Goal: Task Accomplishment & Management: Manage account settings

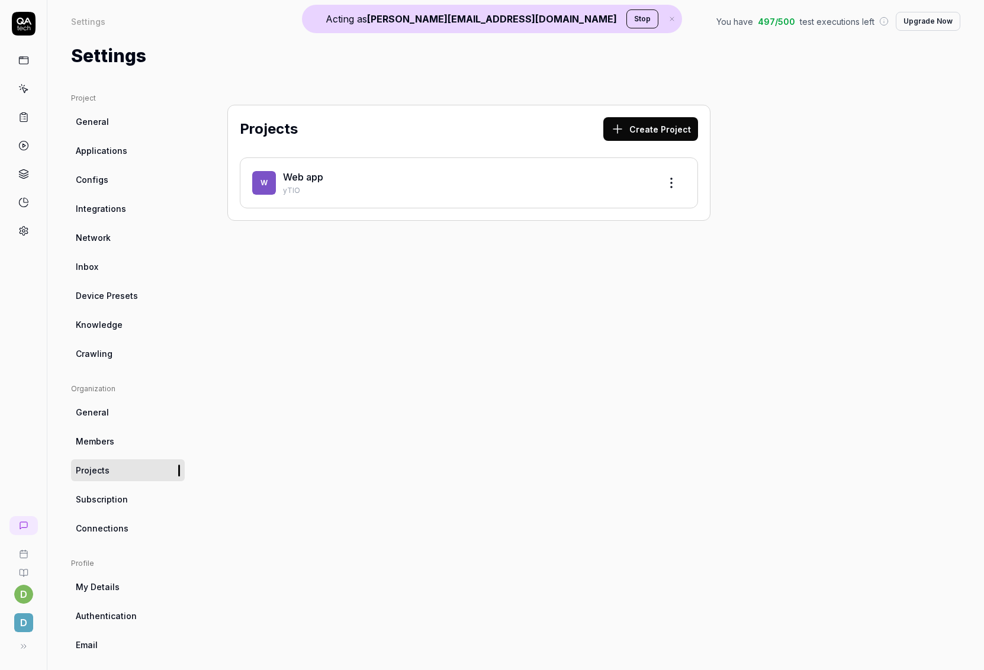
click at [627, 15] on button "Stop" at bounding box center [643, 18] width 32 height 19
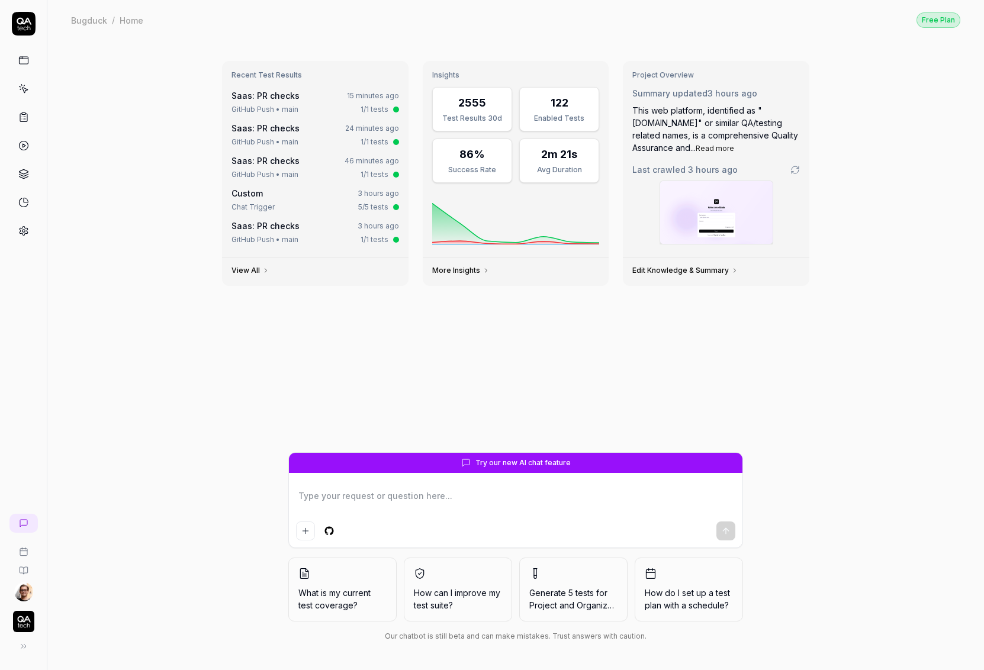
type textarea "*"
click at [14, 594] on html "Bugduck / Home Free Plan Bugduck / Home Free Plan Recent Test Results Saas: PR …" at bounding box center [492, 335] width 984 height 670
click at [54, 563] on span "Sign out" at bounding box center [52, 567] width 34 height 12
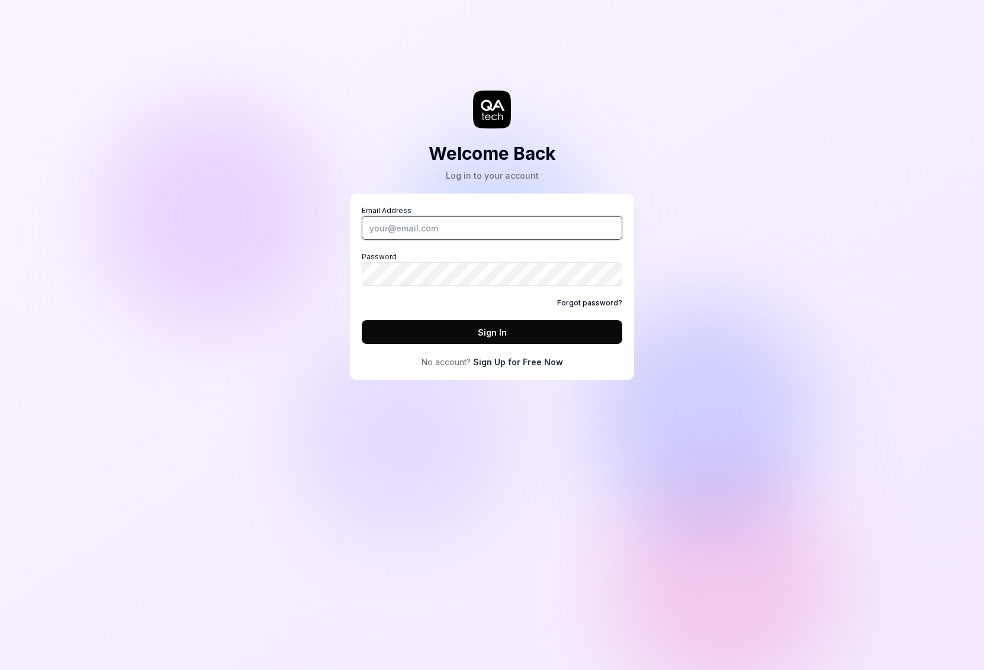
drag, startPoint x: 417, startPoint y: 233, endPoint x: 411, endPoint y: 233, distance: 6.5
click at [412, 233] on input "Email Address" at bounding box center [492, 228] width 261 height 24
click at [0, 670] on com-1password-button at bounding box center [0, 670] width 0 height 0
type input "[PERSON_NAME][EMAIL_ADDRESS][DOMAIN_NAME]"
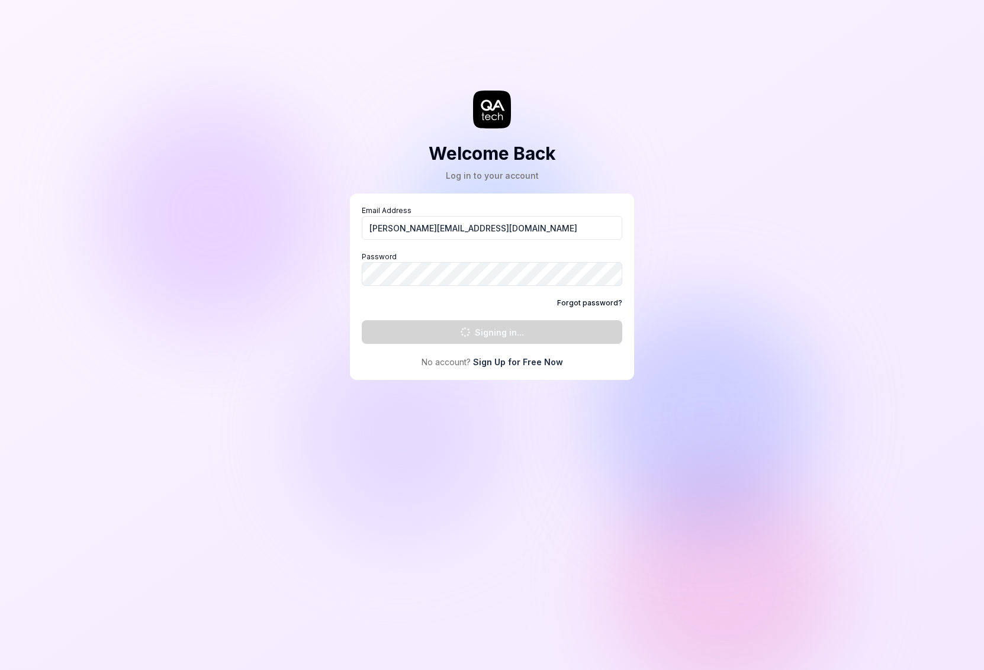
click at [78, 218] on div "Welcome Back Log in to your account Email Address [PERSON_NAME][EMAIL_ADDRESS][…" at bounding box center [492, 335] width 984 height 670
click at [79, 216] on div "Welcome Back Log in to your account Email Address [PERSON_NAME][EMAIL_ADDRESS][…" at bounding box center [492, 335] width 984 height 670
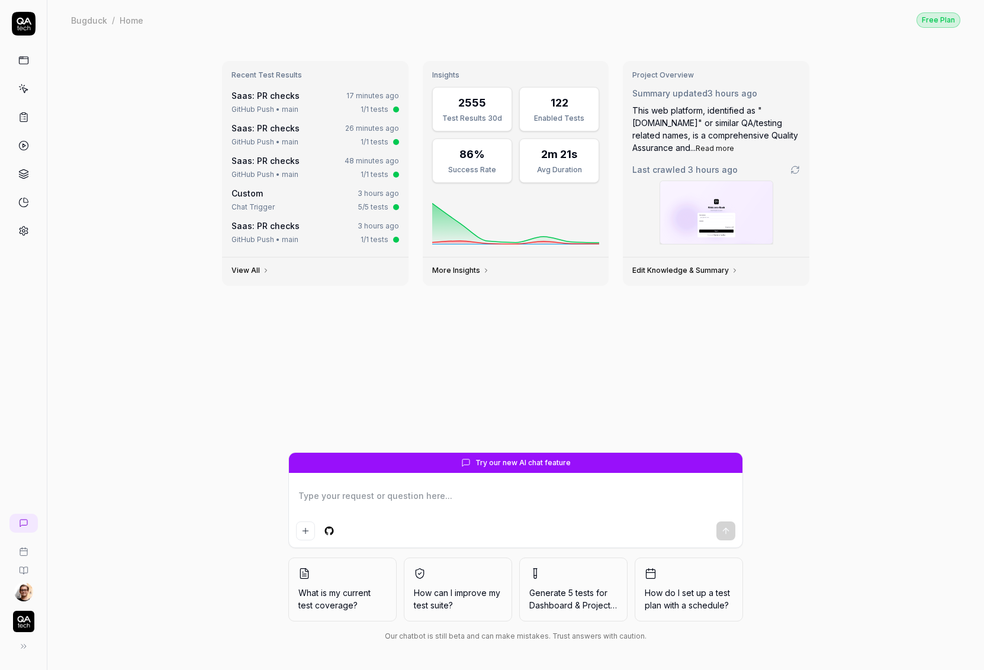
click at [221, 277] on div "Recent Test Results Saas: PR checks 17 minutes ago GitHub Push • main 1/1 tests…" at bounding box center [516, 174] width 606 height 244
click at [28, 622] on img "button" at bounding box center [23, 621] width 21 height 21
click at [65, 77] on div "Recent Test Results Saas: PR checks 19 minutes ago GitHub Push • main 1/1 tests…" at bounding box center [515, 355] width 937 height 631
click at [24, 593] on html "Bugduck / Home Free Plan Bugduck / Home Free Plan Recent Test Results Saas: PR …" at bounding box center [492, 335] width 984 height 670
type textarea "*"
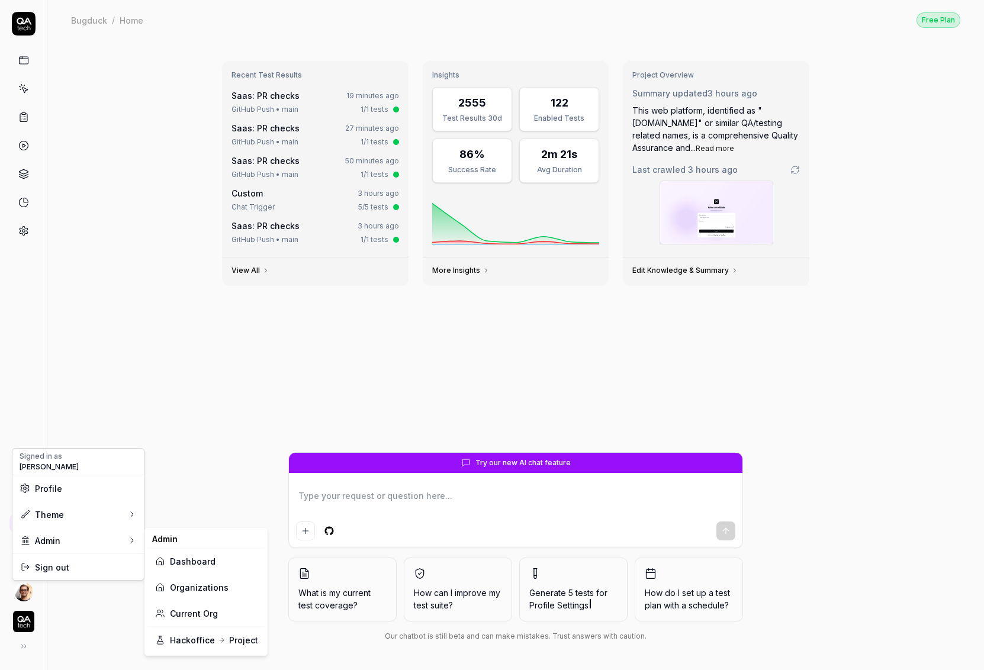
click at [201, 581] on link "Organizations" at bounding box center [207, 587] width 104 height 26
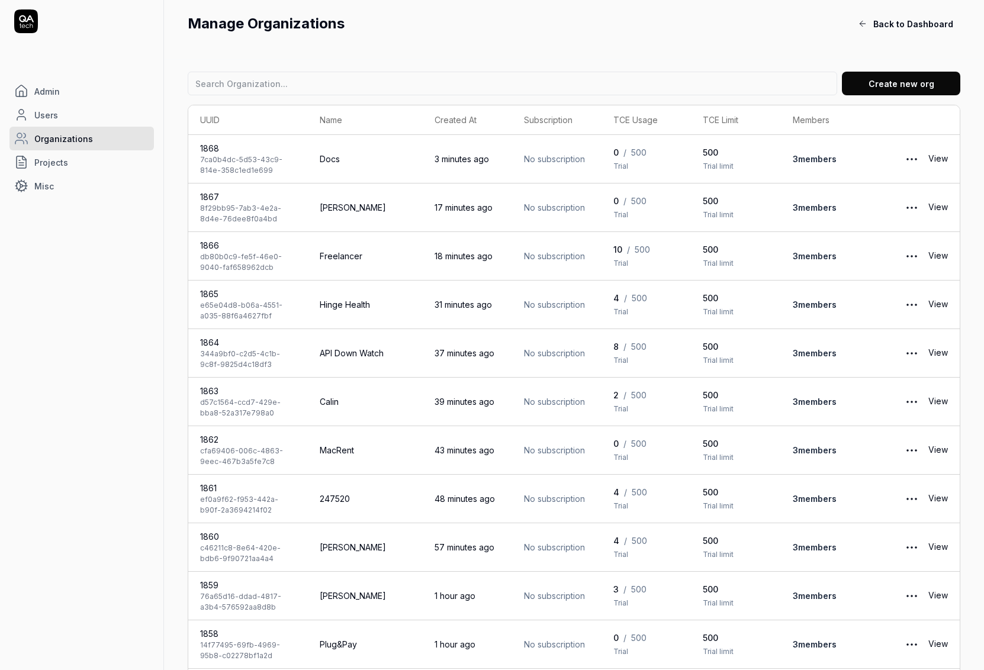
click at [76, 114] on link "Users" at bounding box center [81, 115] width 144 height 24
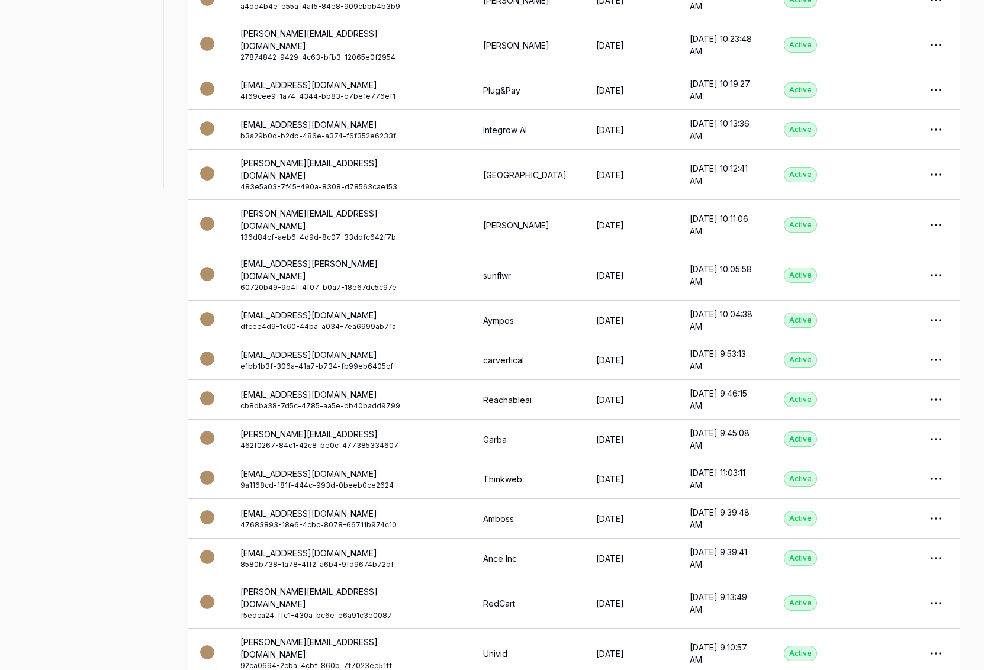
scroll to position [490, 0]
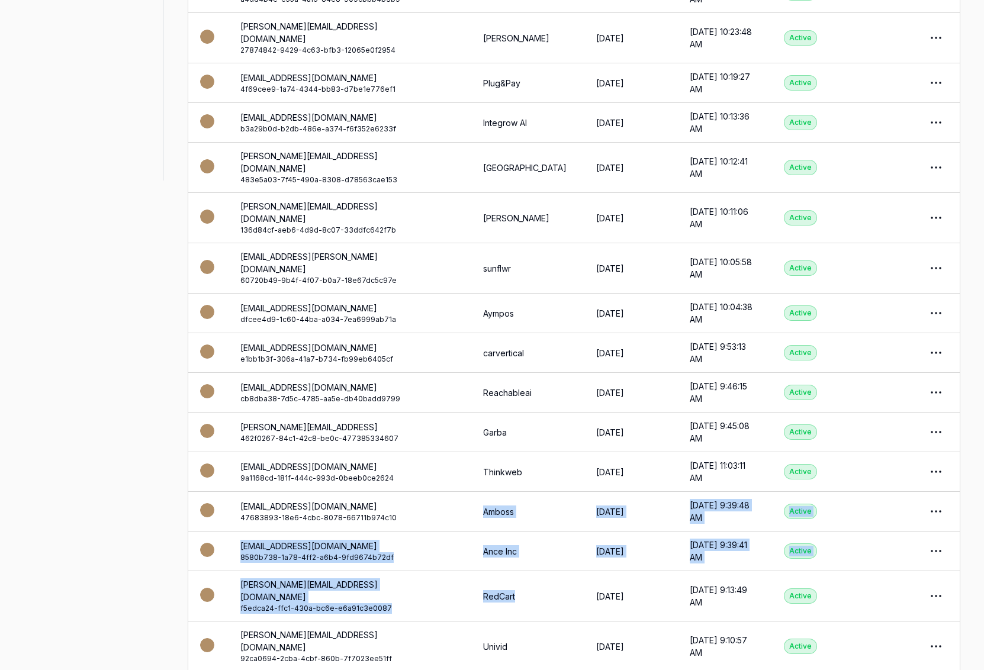
drag, startPoint x: 580, startPoint y: 528, endPoint x: 504, endPoint y: 449, distance: 110.1
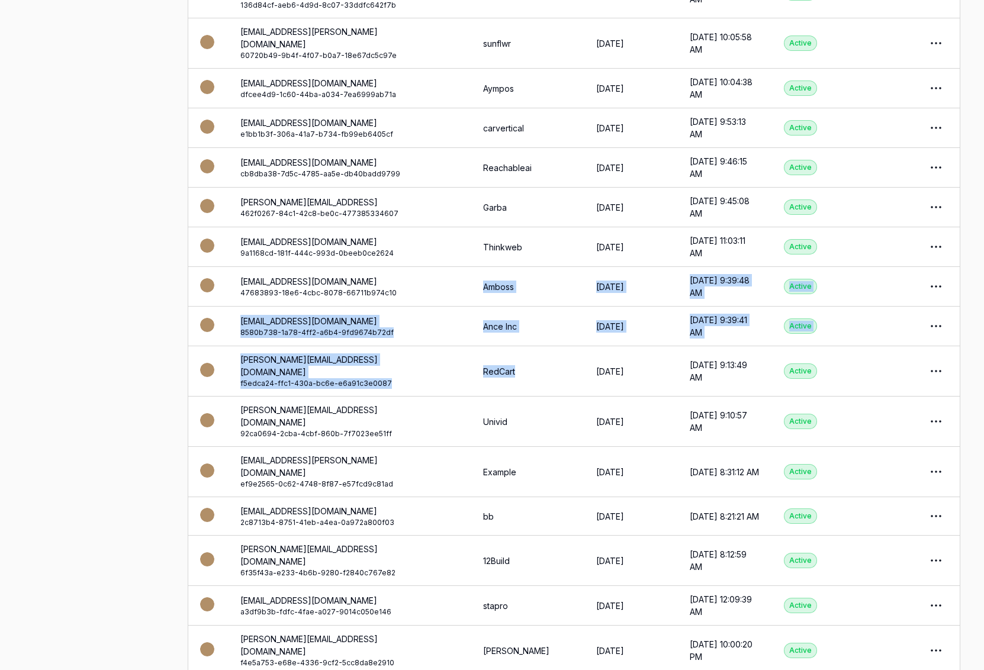
scroll to position [719, 0]
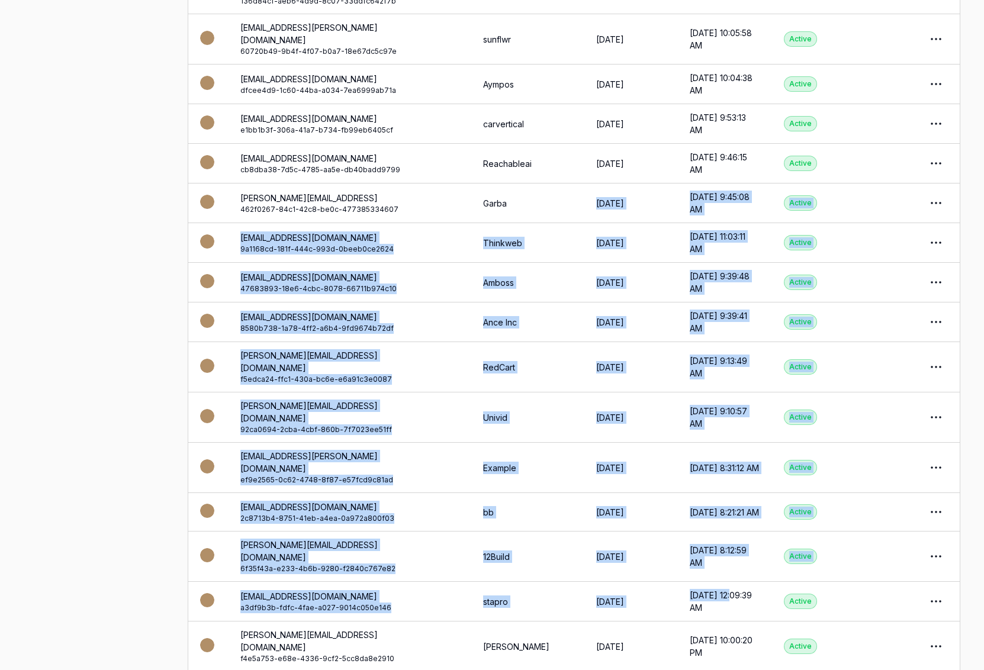
drag, startPoint x: 728, startPoint y: 472, endPoint x: 660, endPoint y: 134, distance: 344.8
click at [660, 134] on tbody "[EMAIL_ADDRESS][DOMAIN_NAME] 979ca847-6416-4885-b7b7-7f6cf1c3642b Docs [DATE] […" at bounding box center [574, 562] width 772 height 2293
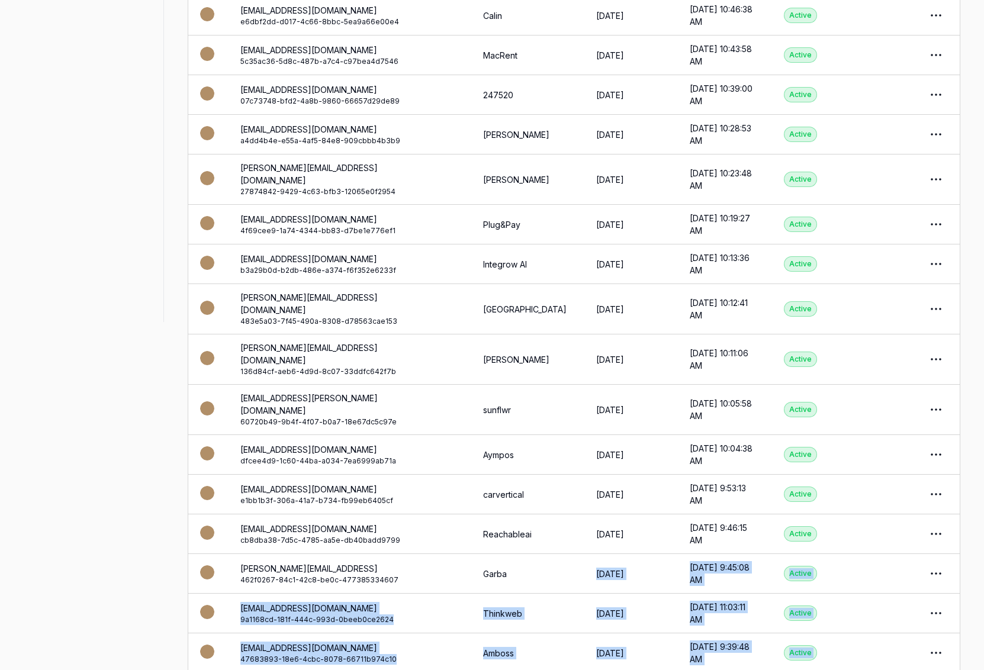
scroll to position [354, 0]
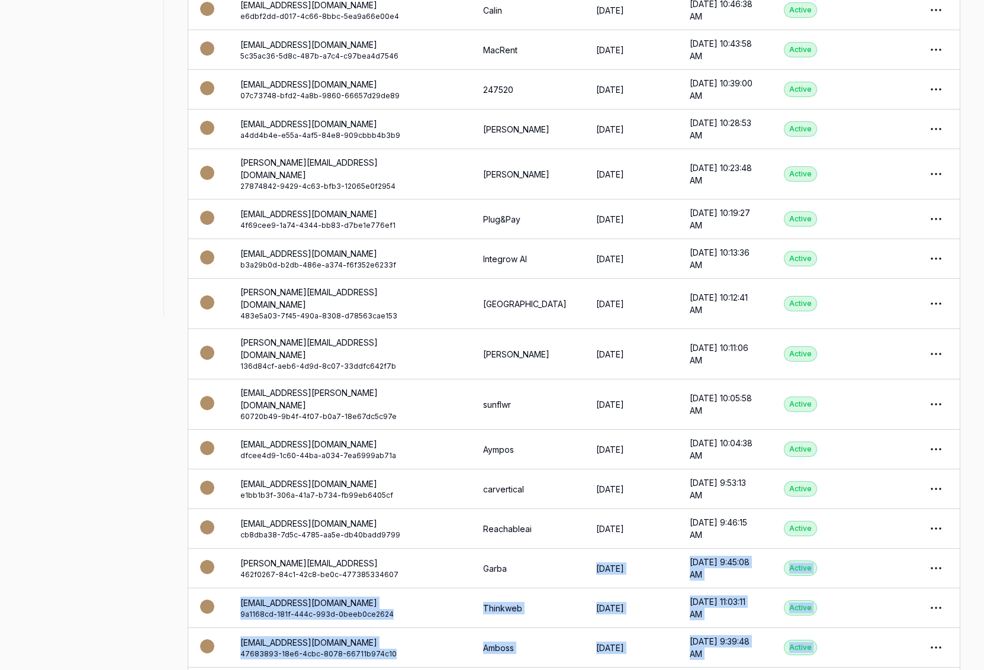
drag, startPoint x: 741, startPoint y: 478, endPoint x: 615, endPoint y: 121, distance: 378.0
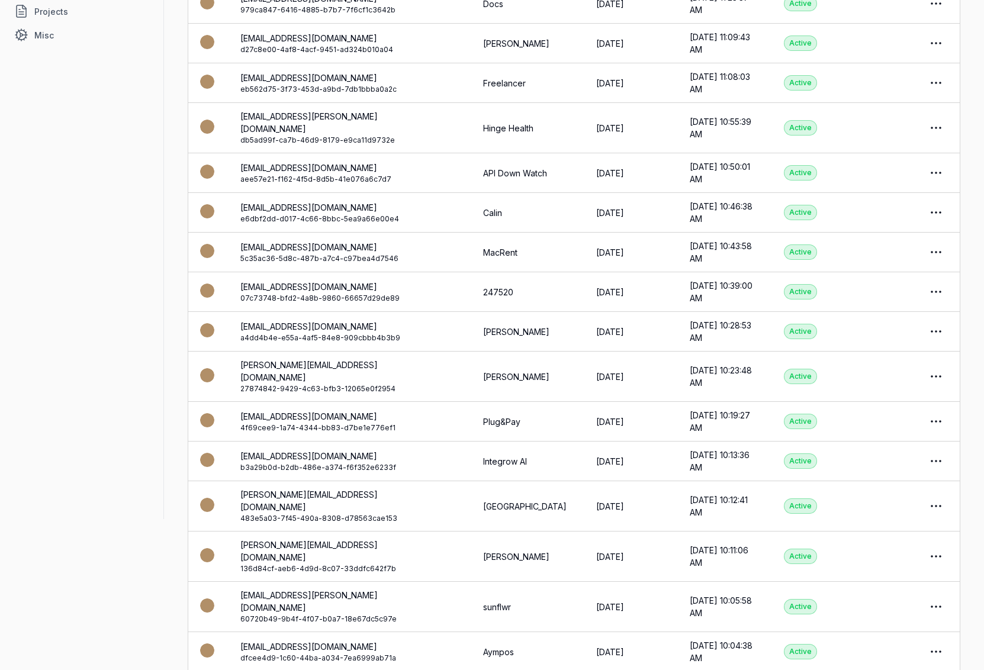
scroll to position [142, 0]
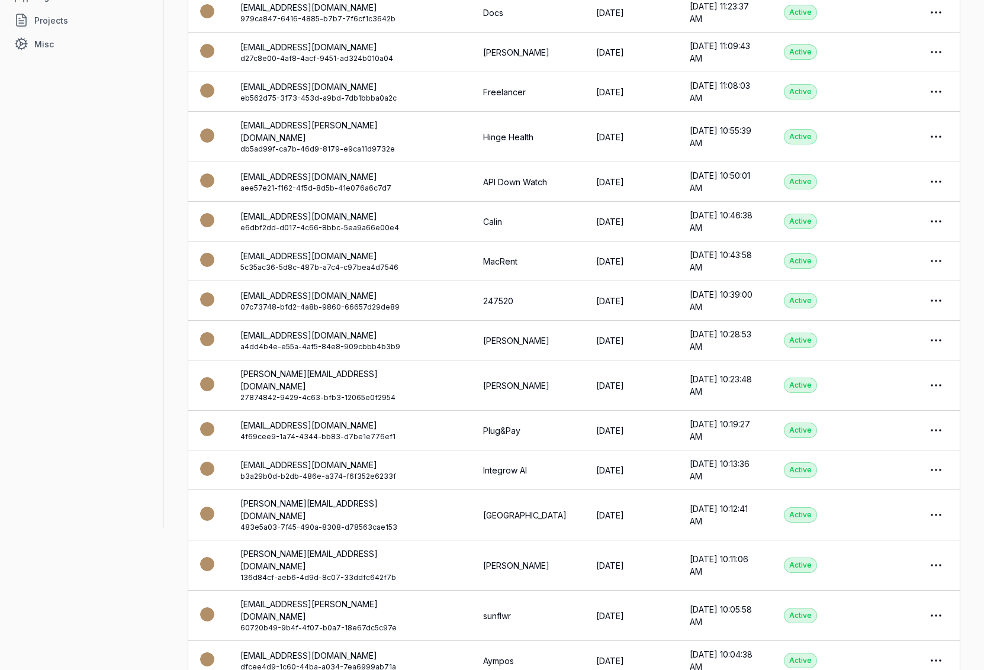
drag, startPoint x: 756, startPoint y: 299, endPoint x: 576, endPoint y: 56, distance: 302.3
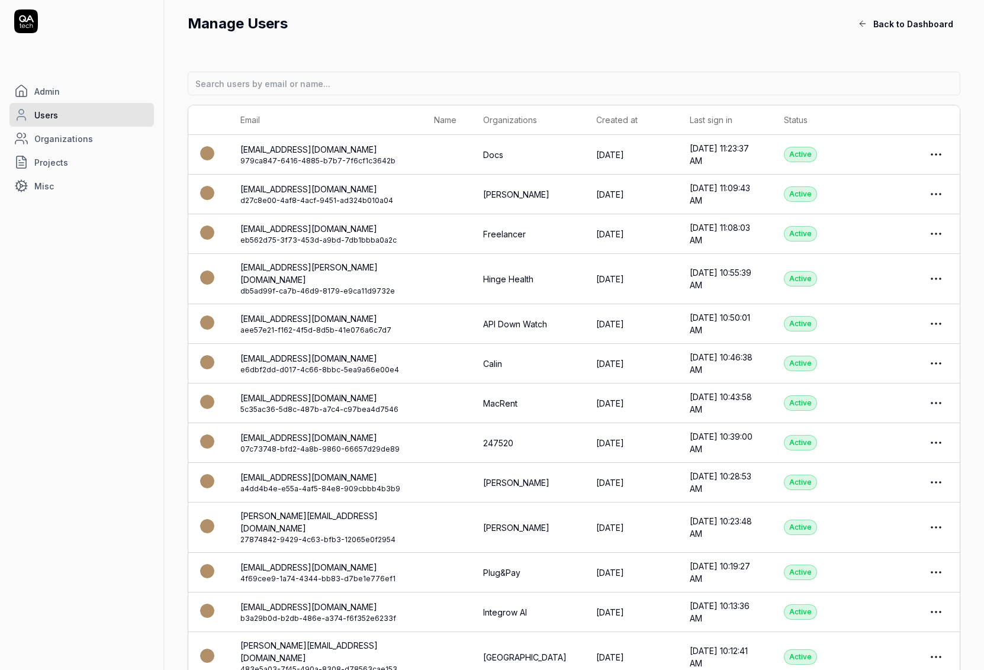
drag, startPoint x: 750, startPoint y: 159, endPoint x: 661, endPoint y: 151, distance: 89.7
click at [661, 151] on tr "[EMAIL_ADDRESS][DOMAIN_NAME] 979ca847-6416-4885-b7b7-7f6cf1c3642b Docs [DATE] […" at bounding box center [574, 155] width 772 height 40
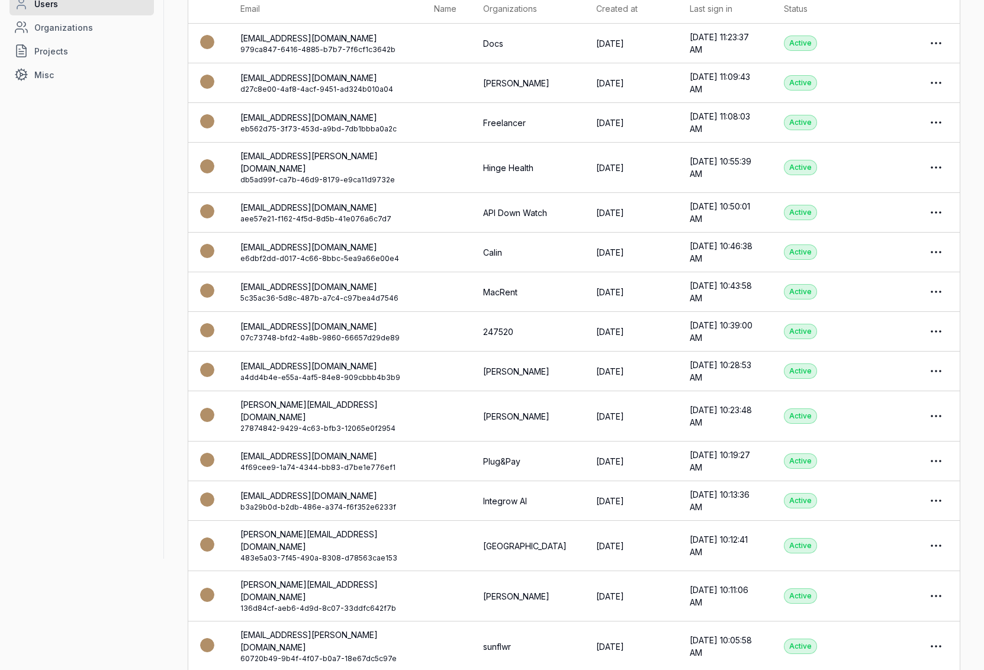
scroll to position [124, 0]
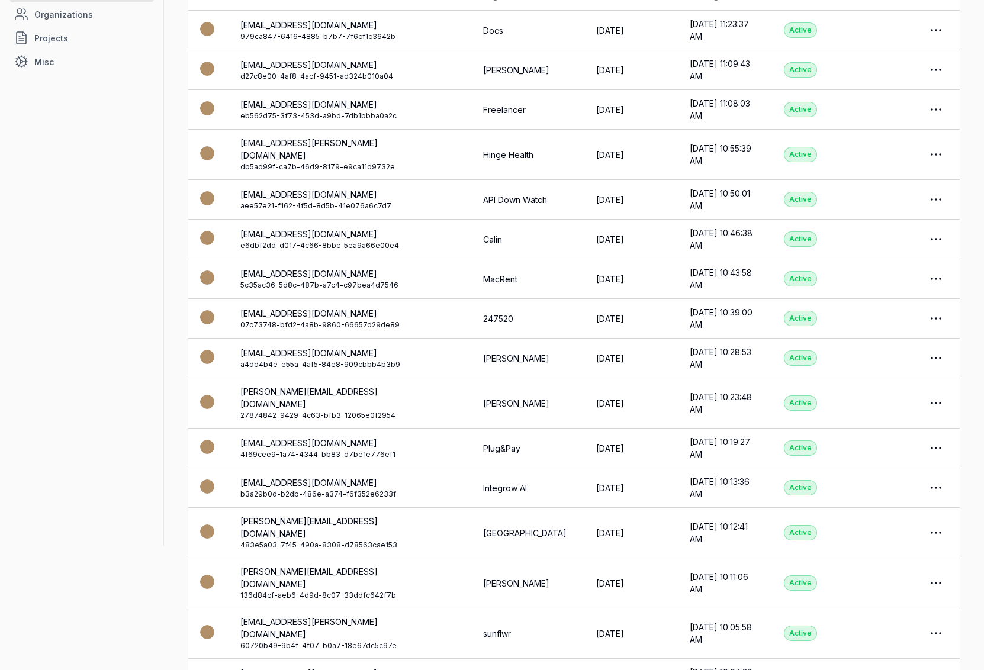
click at [63, 226] on div "Admin Users Organizations Projects Misc" at bounding box center [81, 210] width 163 height 651
